Goal: Information Seeking & Learning: Check status

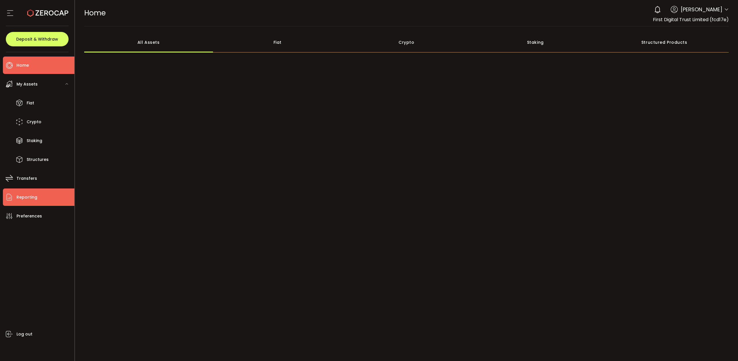
click at [36, 197] on span "Reporting" at bounding box center [27, 197] width 21 height 8
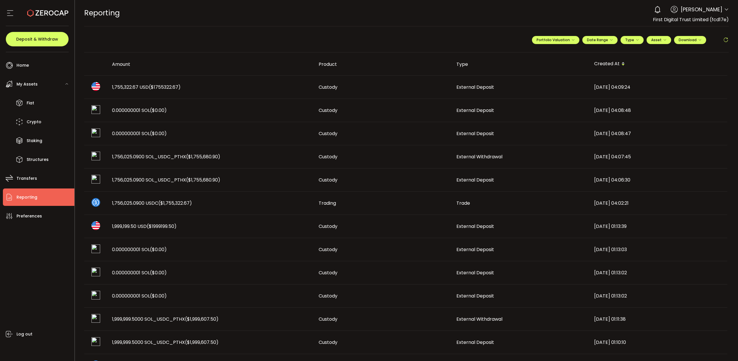
click at [272, 94] on td "1,755,322.67 USD ($1755322.67)" at bounding box center [210, 87] width 207 height 23
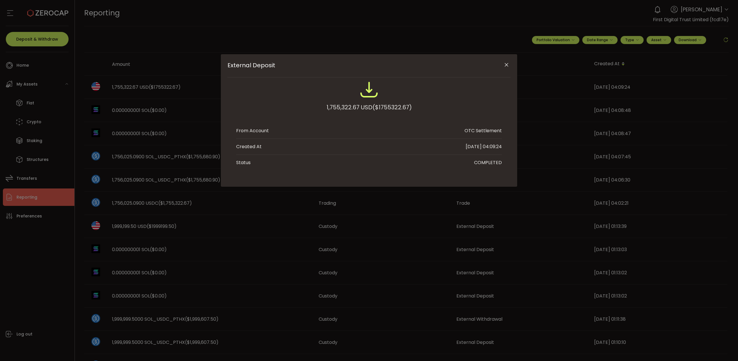
click at [401, 107] on span "($1755322.67)" at bounding box center [392, 107] width 39 height 10
copy span "1755322.67"
drag, startPoint x: 507, startPoint y: 65, endPoint x: 517, endPoint y: 65, distance: 10.4
click at [507, 65] on icon "Close" at bounding box center [507, 65] width 6 height 6
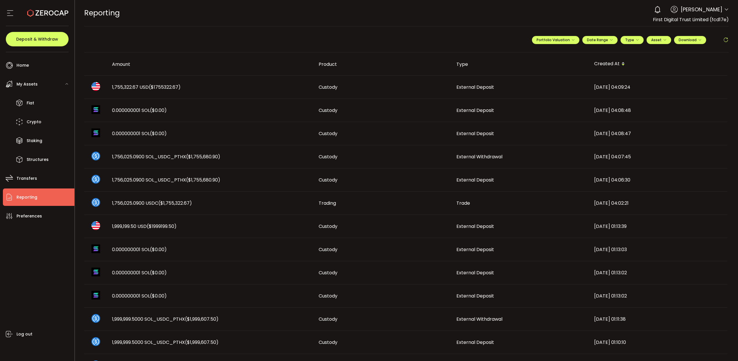
click at [724, 39] on icon at bounding box center [726, 40] width 6 height 6
click at [617, 72] on th "Created At" at bounding box center [659, 63] width 138 height 23
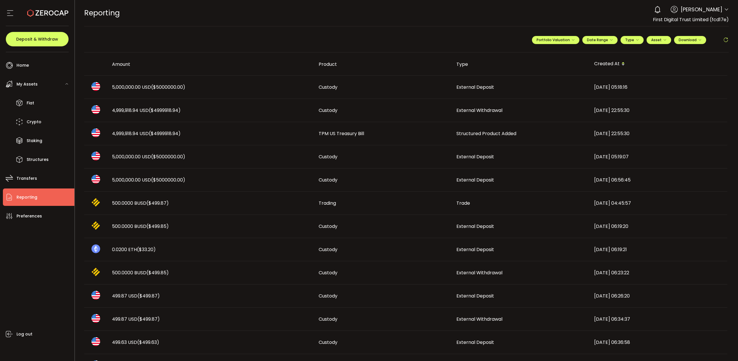
click at [612, 66] on div "Created At" at bounding box center [659, 64] width 138 height 10
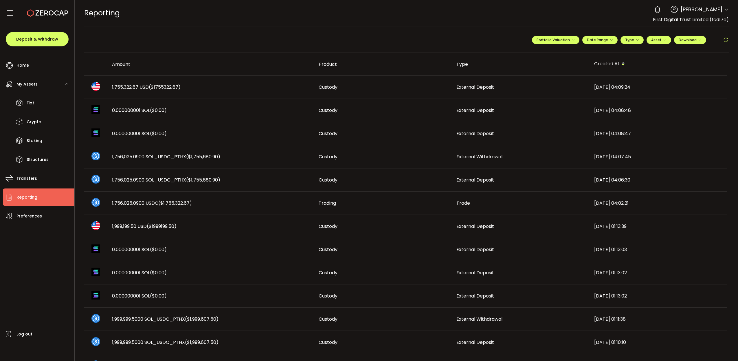
click at [136, 89] on div "Amount Product Type Created At 1,755,322.67 USD ($1755322.67) Custody External …" at bounding box center [406, 295] width 645 height 487
click at [159, 87] on span "($1755322.67)" at bounding box center [165, 87] width 32 height 7
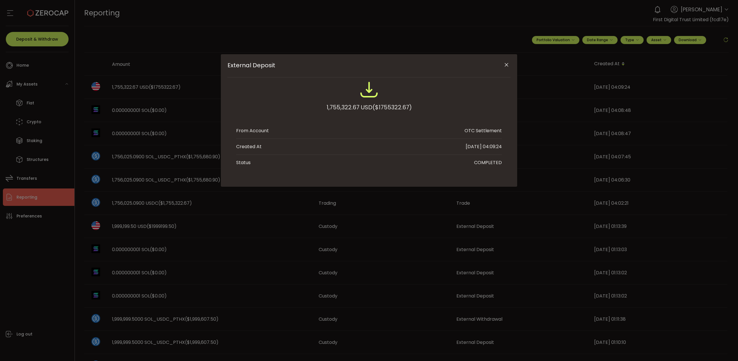
click at [159, 87] on div "External Deposit 1,755,322.67 USD ($1755322.67) From Account OTC Settlement Cre…" at bounding box center [369, 180] width 738 height 361
click at [396, 109] on span "($1755322.67)" at bounding box center [392, 107] width 39 height 10
copy span "1755322.67"
click at [510, 63] on button "Close" at bounding box center [507, 65] width 10 height 10
